Goal: Complete application form

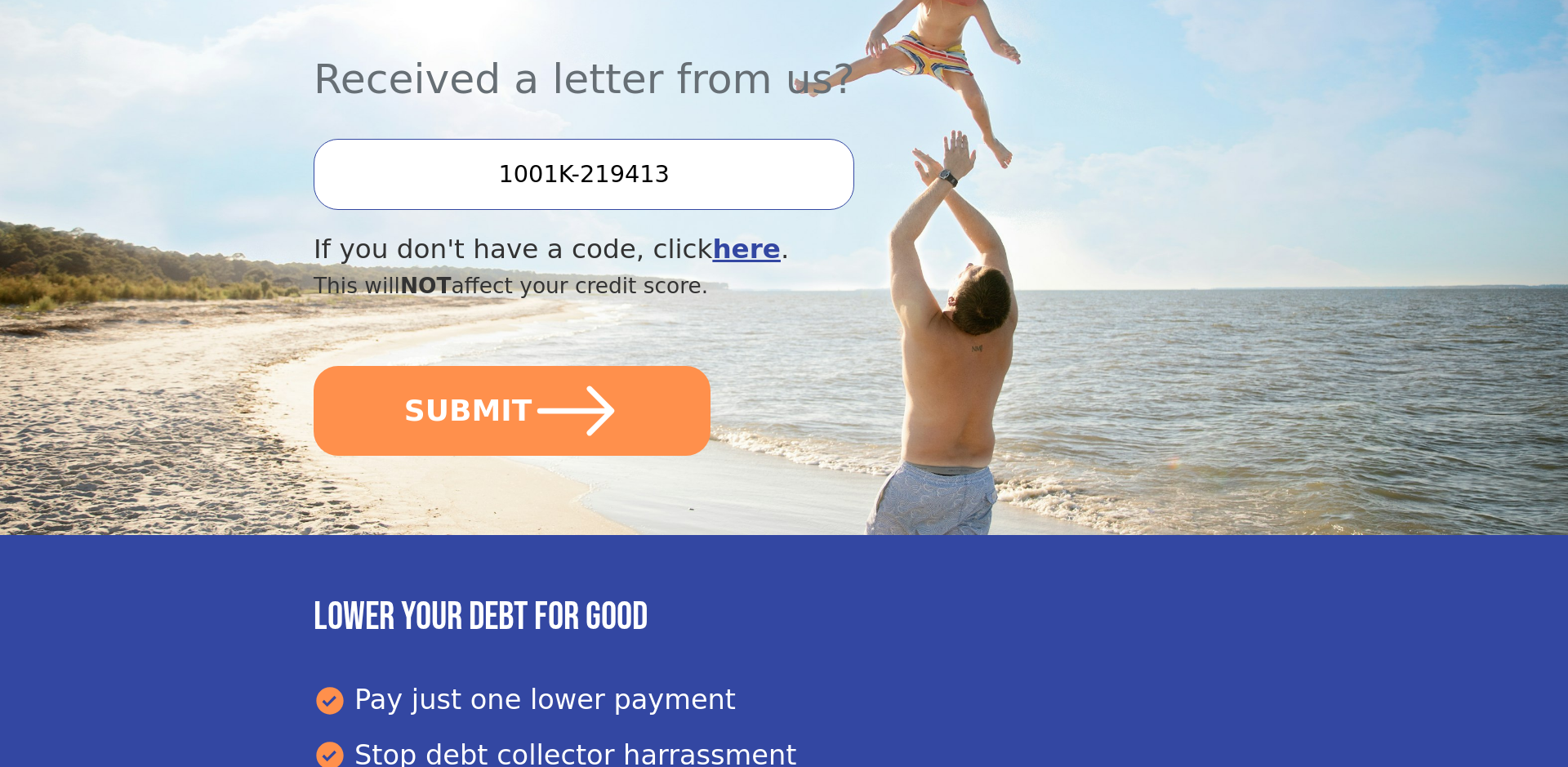
scroll to position [452, 0]
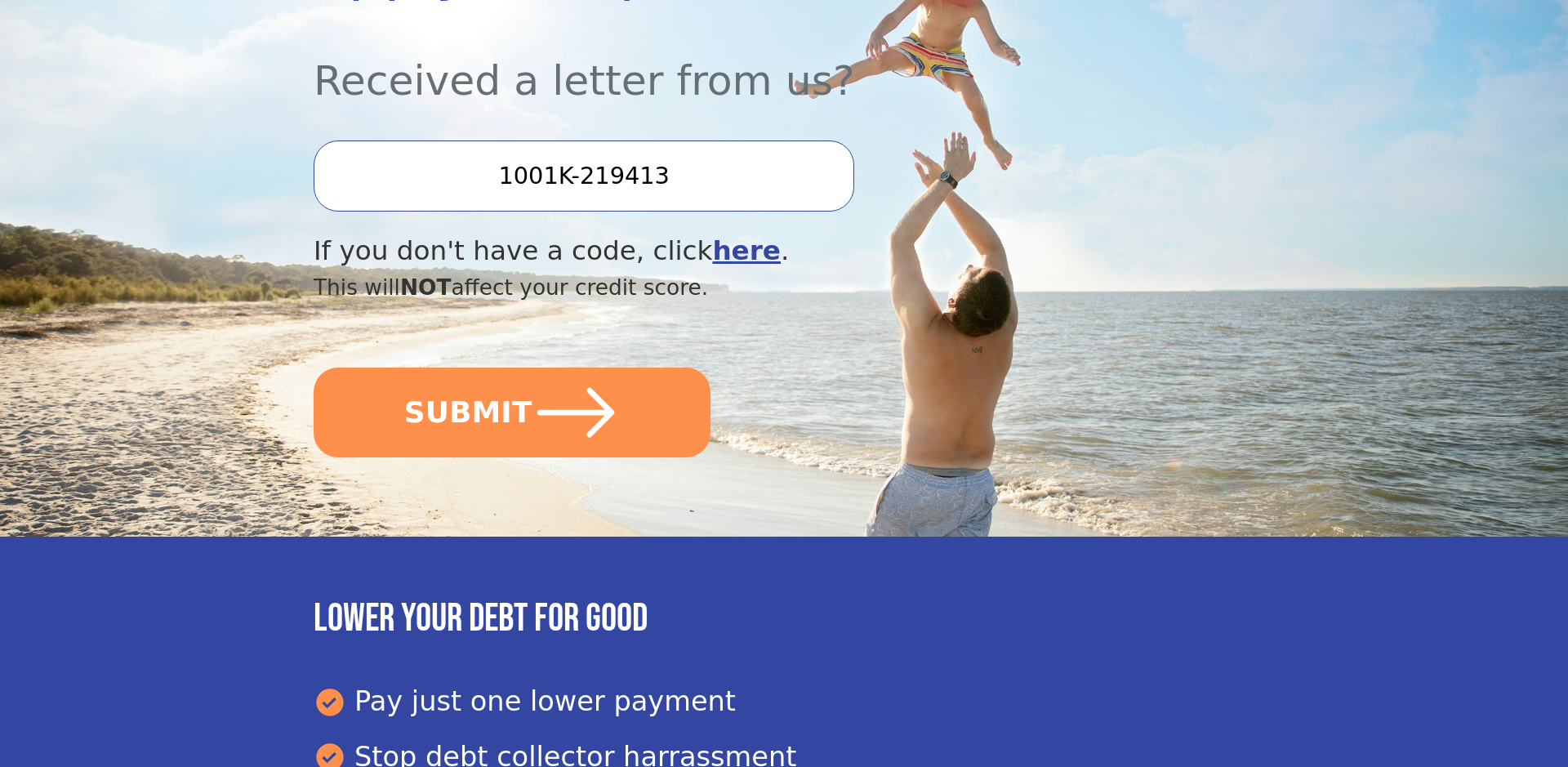
drag, startPoint x: 537, startPoint y: 423, endPoint x: 967, endPoint y: 417, distance: 430.0
click at [537, 423] on icon "submit" at bounding box center [575, 412] width 88 height 88
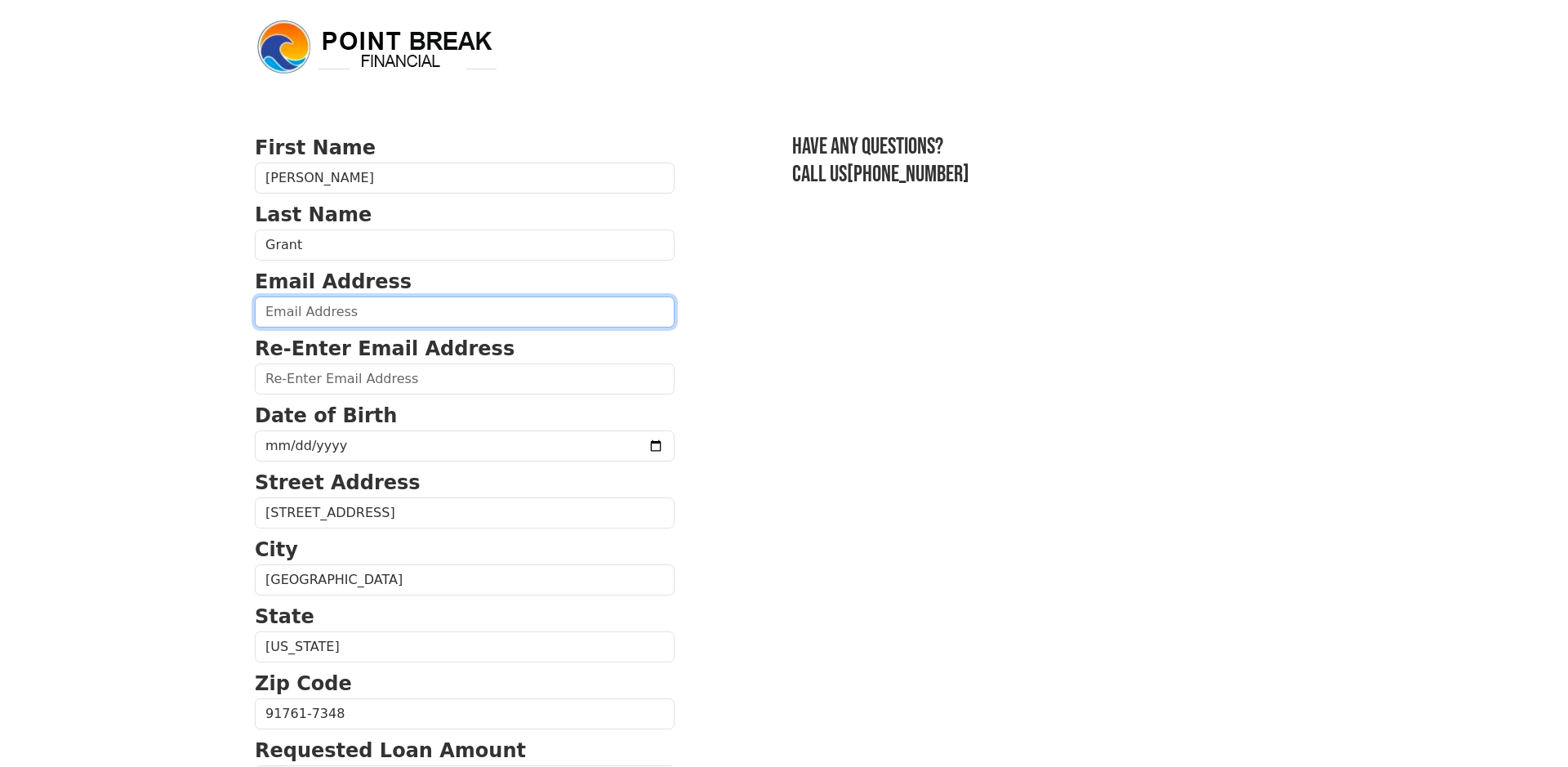
drag, startPoint x: 346, startPoint y: 316, endPoint x: 442, endPoint y: 322, distance: 96.2
type input "[EMAIL_ADDRESS][DOMAIN_NAME]"
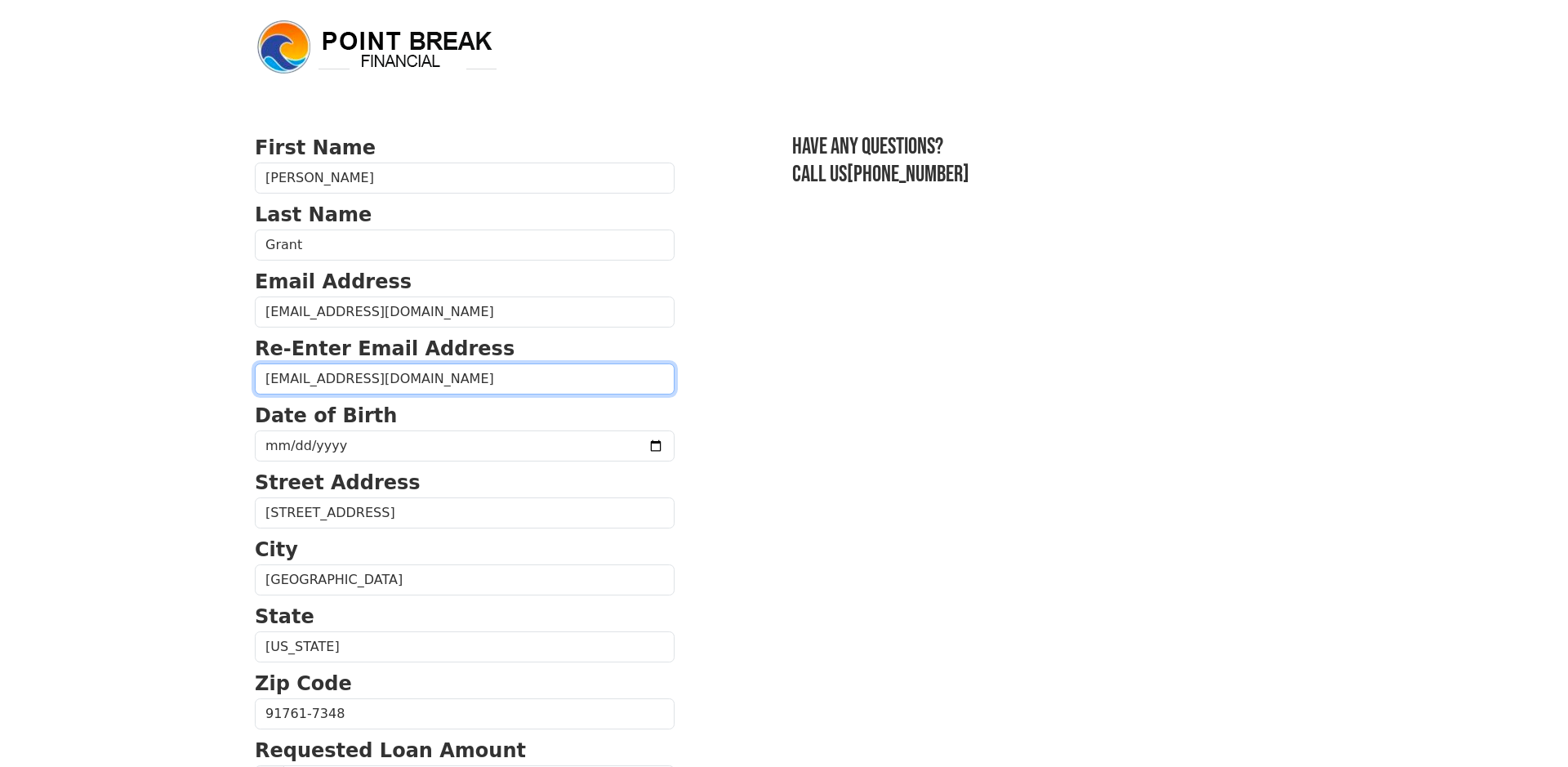
type input "[EMAIL_ADDRESS][DOMAIN_NAME]"
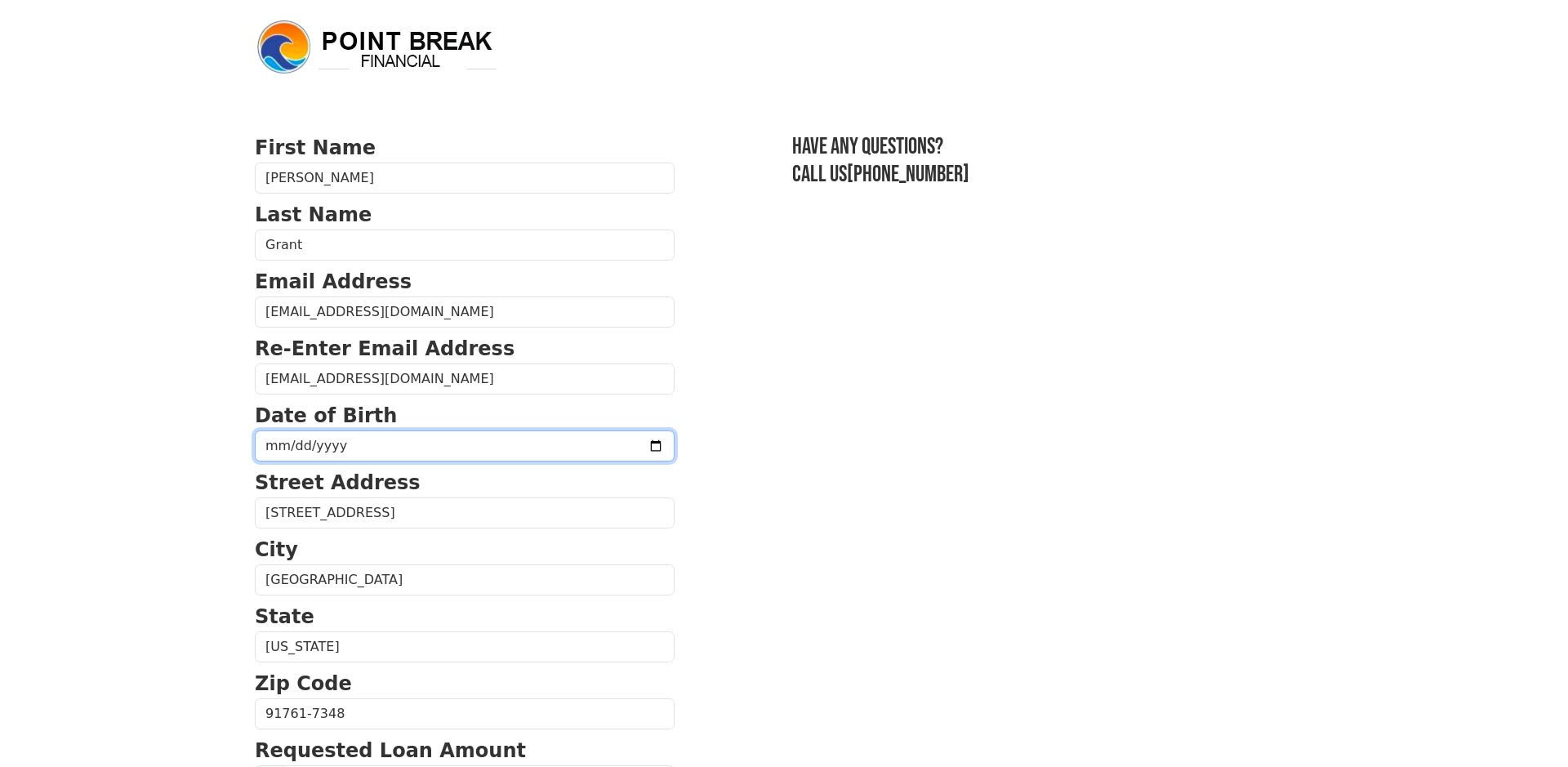
click at [264, 446] on input "date" at bounding box center [465, 446] width 420 height 31
type input "[DATE]"
click at [865, 447] on section "First Name [PERSON_NAME] Last Name [PERSON_NAME] Email Address [EMAIL_ADDRESS][…" at bounding box center [784, 715] width 1059 height 1165
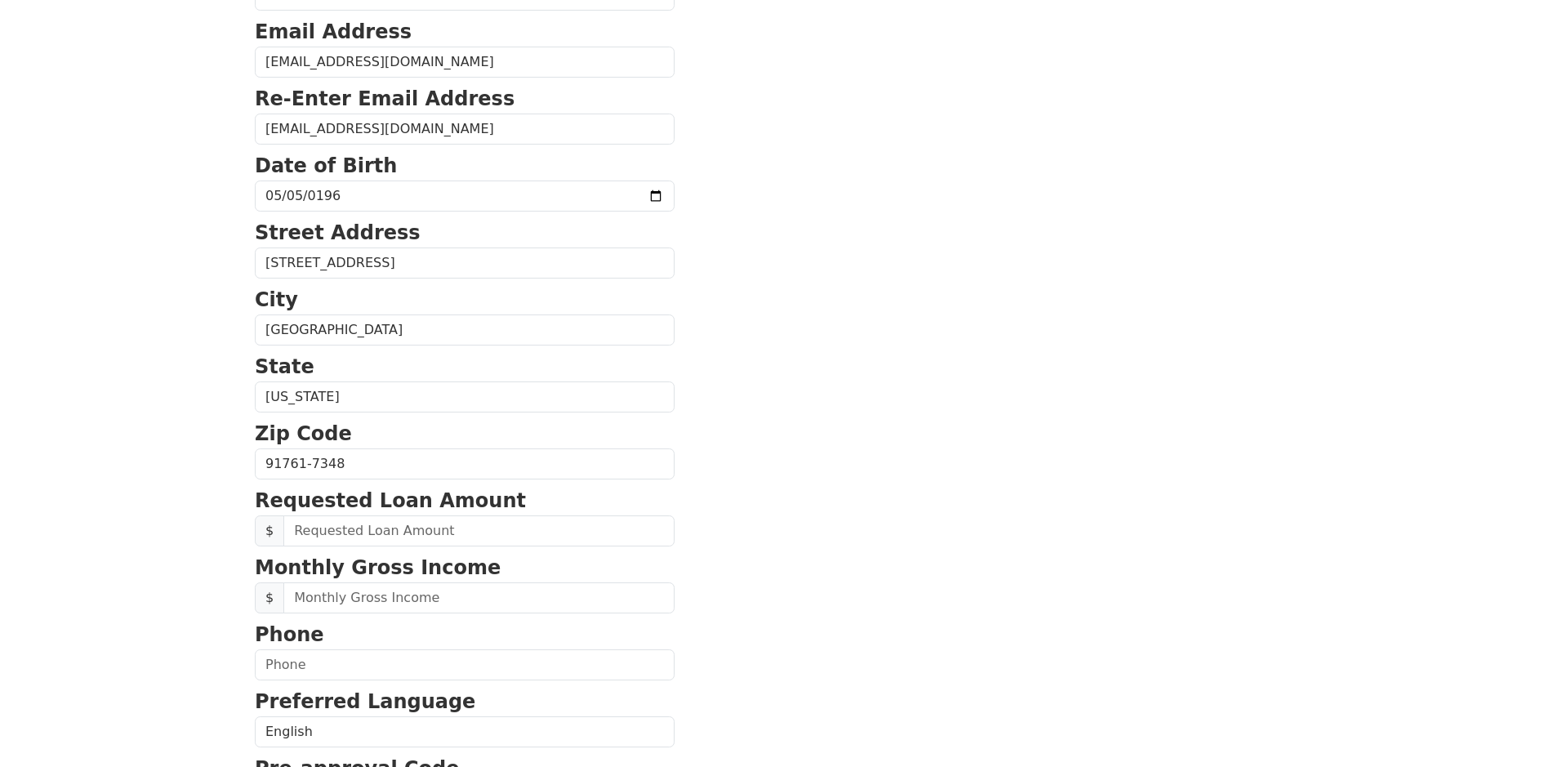
scroll to position [255, 0]
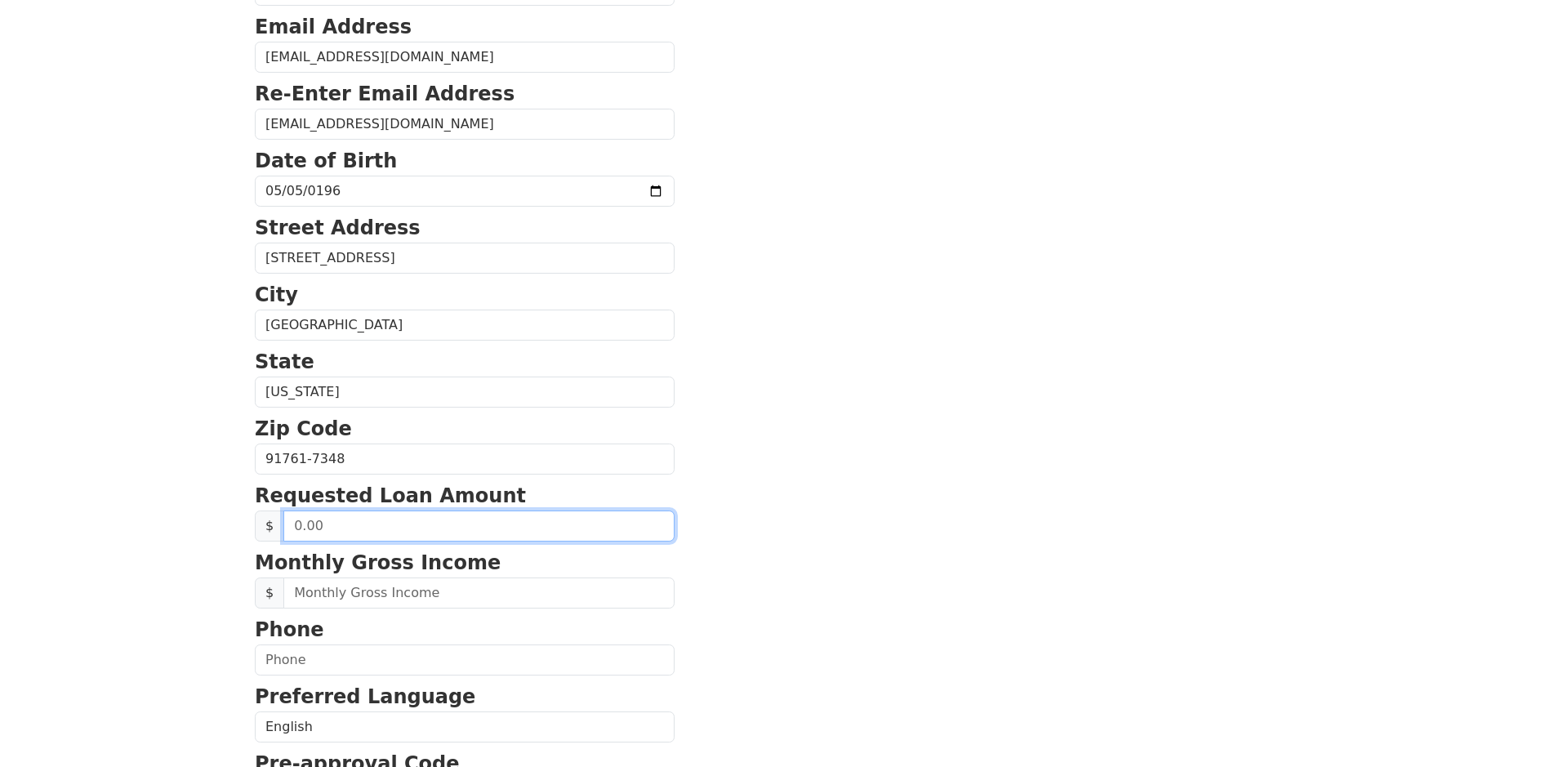
click at [378, 531] on input "text" at bounding box center [479, 526] width 392 height 31
type input "3,500.00"
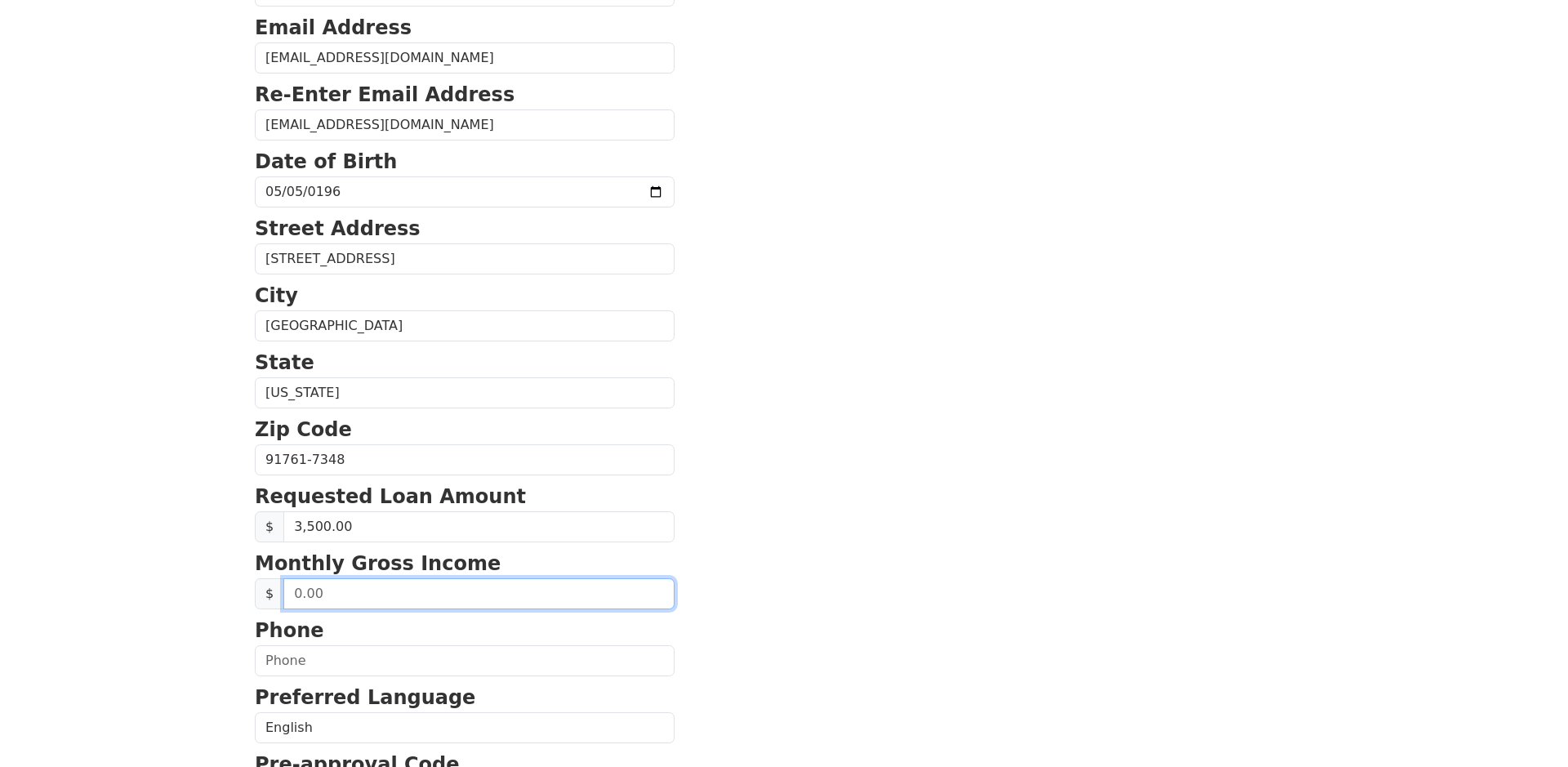
drag, startPoint x: 312, startPoint y: 595, endPoint x: 549, endPoint y: 613, distance: 237.7
click at [313, 595] on input "text" at bounding box center [479, 594] width 392 height 31
type input "6,250.00"
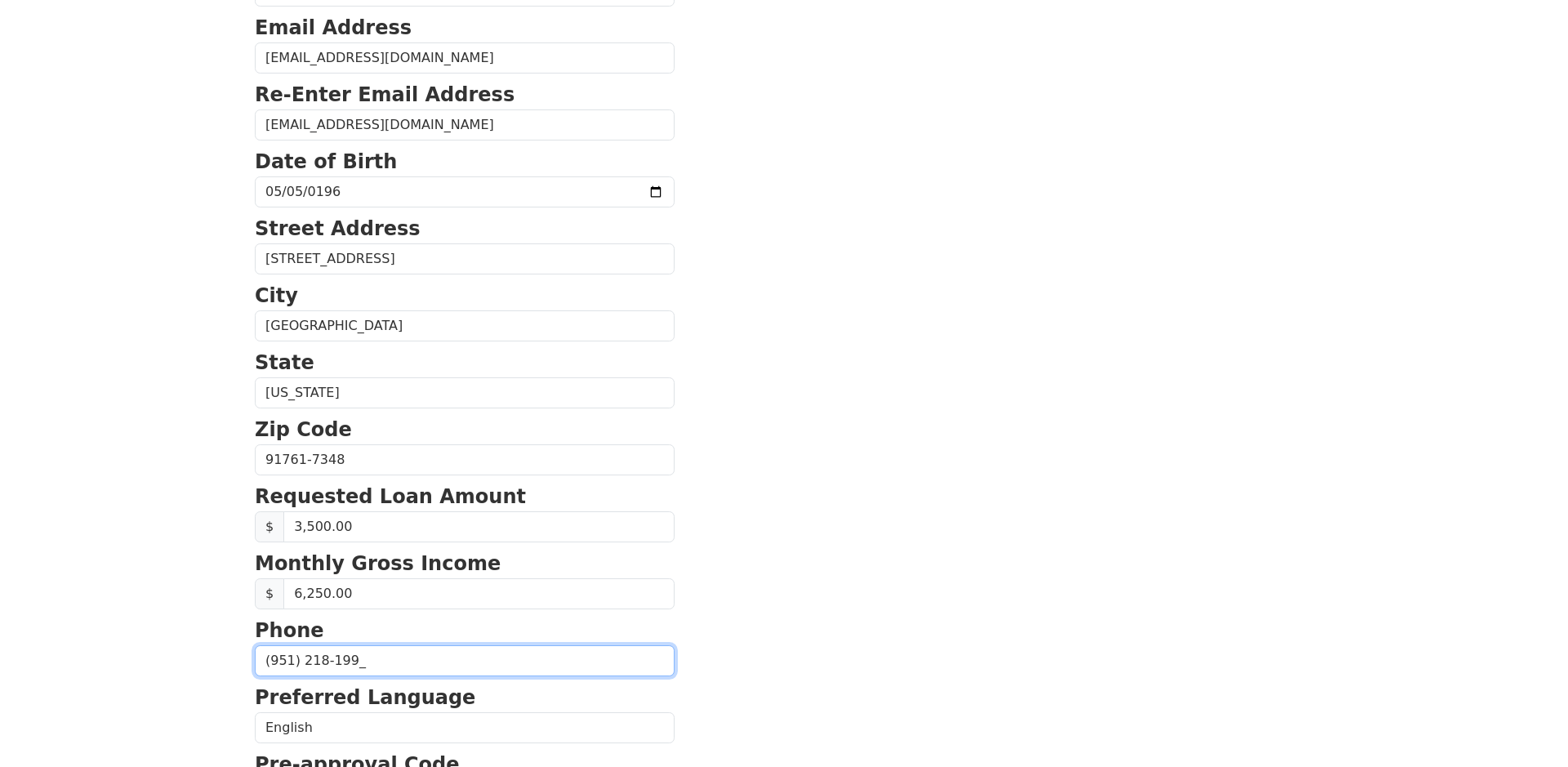
type input "[PHONE_NUMBER]"
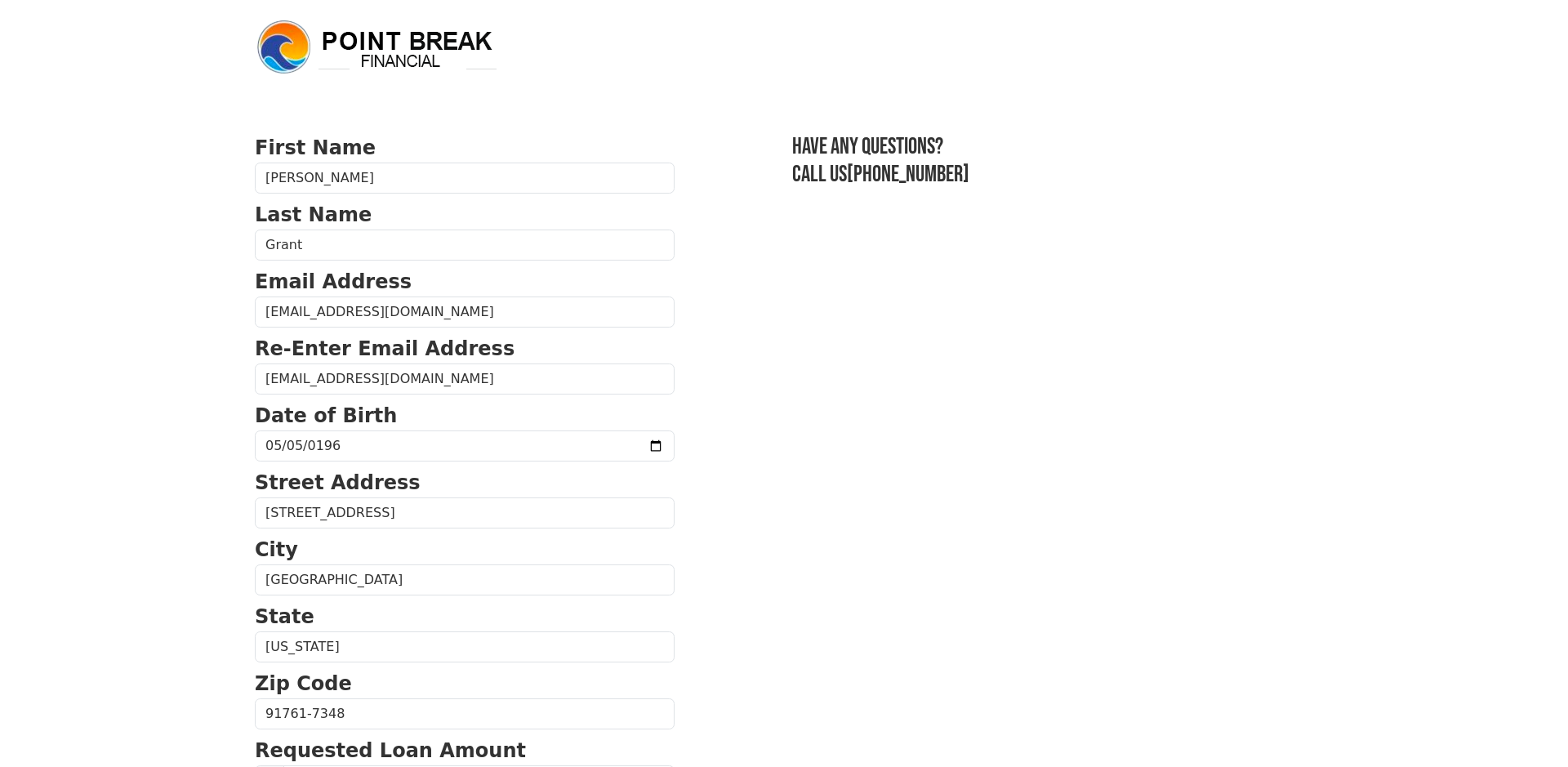
scroll to position [0, 0]
